Goal: Task Accomplishment & Management: Manage account settings

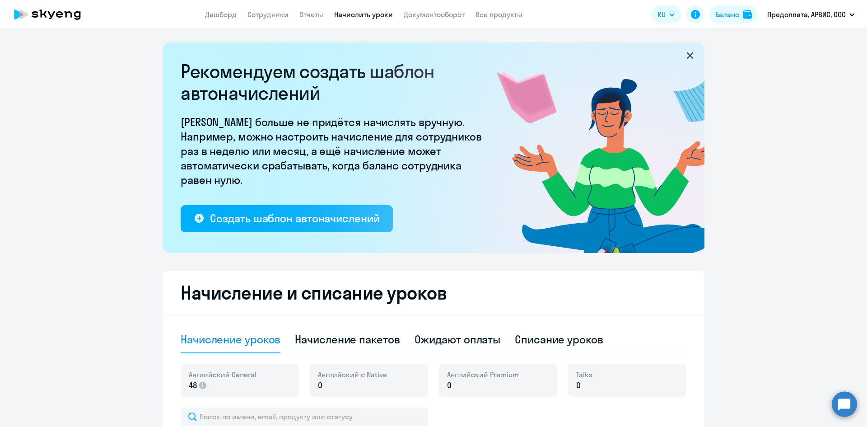
select select "10"
click at [365, 15] on link "Начислить уроки" at bounding box center [363, 14] width 59 height 9
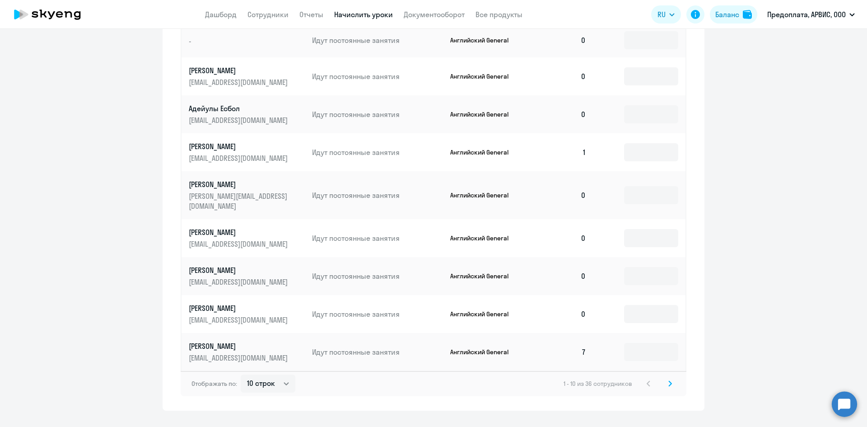
scroll to position [487, 0]
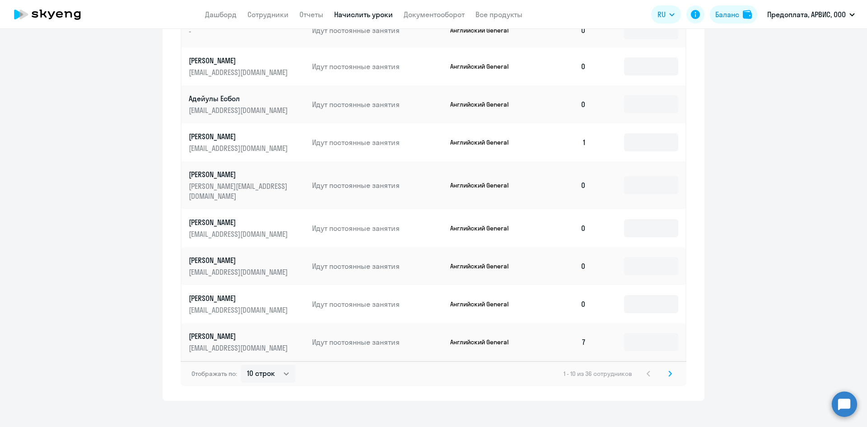
click at [669, 370] on icon at bounding box center [671, 373] width 4 height 6
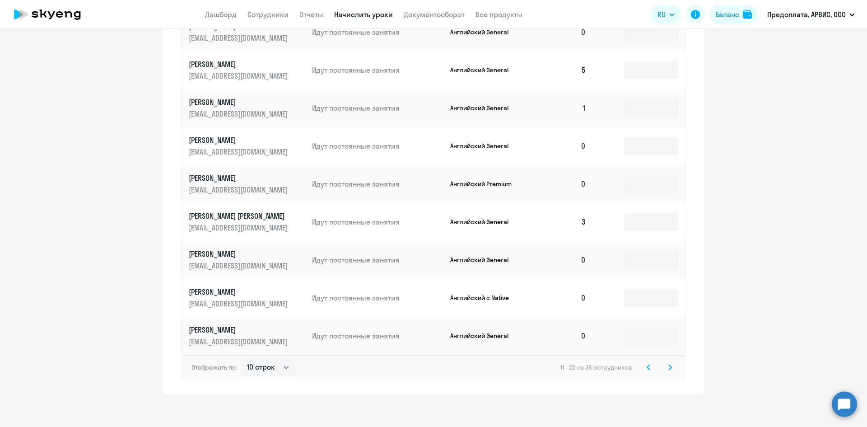
click at [669, 366] on icon at bounding box center [670, 367] width 3 height 5
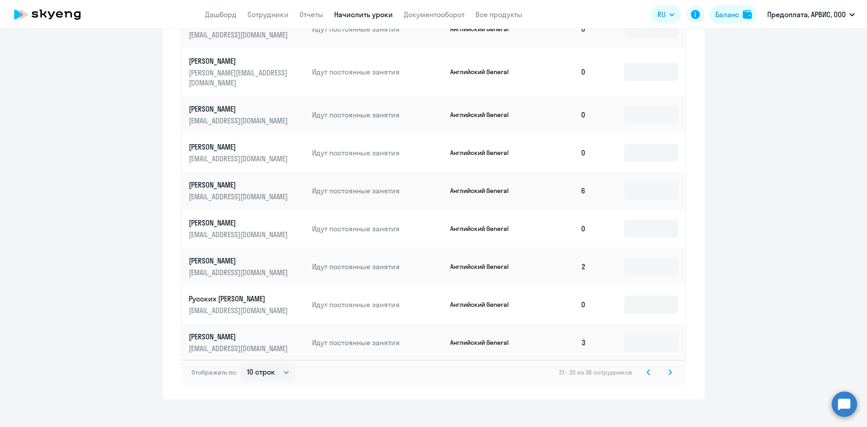
scroll to position [490, 0]
click at [669, 369] on icon at bounding box center [671, 372] width 4 height 6
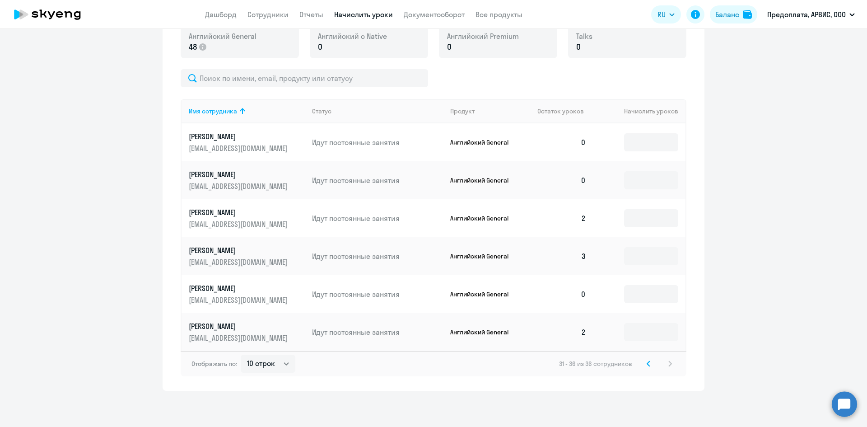
scroll to position [338, 0]
click at [634, 215] on input at bounding box center [651, 218] width 54 height 18
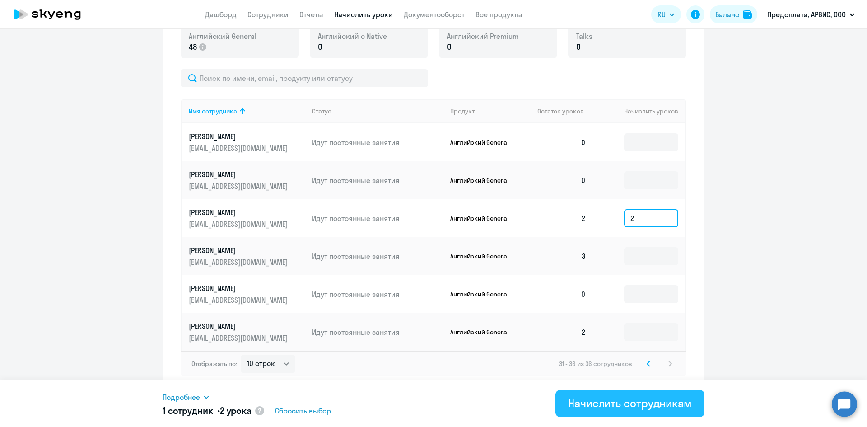
type input "2"
click at [629, 404] on div "Начислить сотрудникам" at bounding box center [630, 403] width 124 height 14
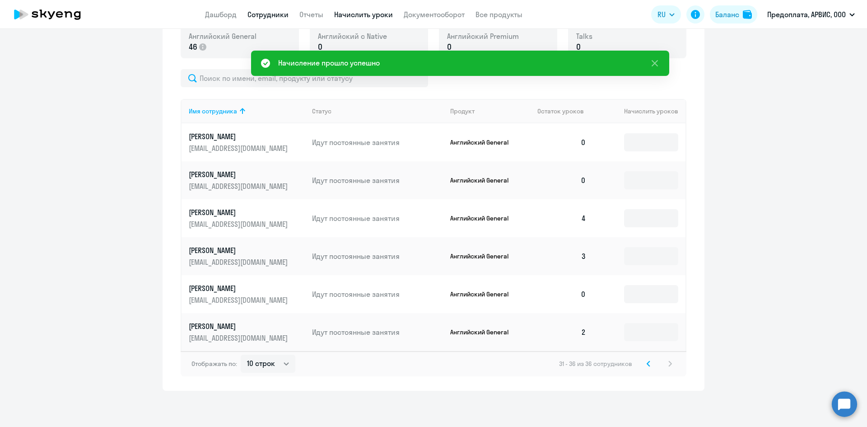
click at [266, 14] on link "Сотрудники" at bounding box center [268, 14] width 41 height 9
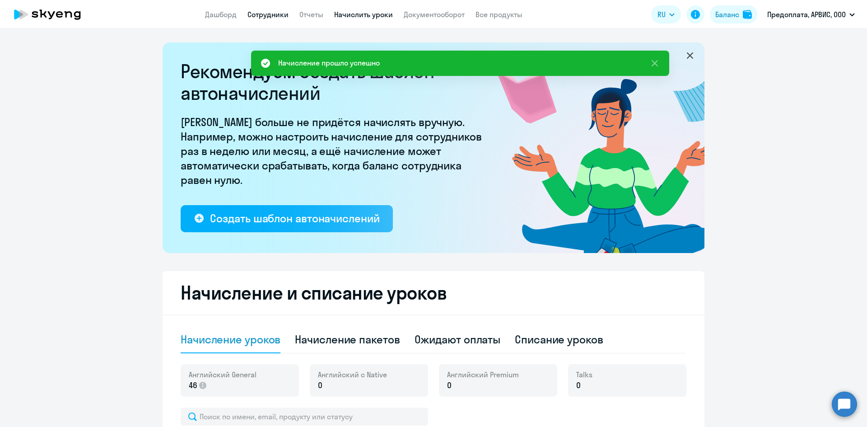
select select "30"
